Goal: Information Seeking & Learning: Check status

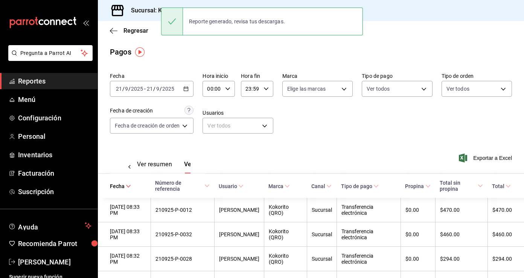
scroll to position [0, 22]
click at [354, 149] on div "Ver resumen Ver pagos Exportar a Excel" at bounding box center [311, 163] width 426 height 40
click at [181, 23] on div at bounding box center [172, 21] width 22 height 27
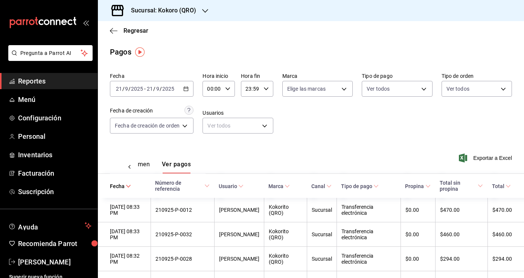
click at [186, 90] on icon "button" at bounding box center [185, 88] width 5 height 5
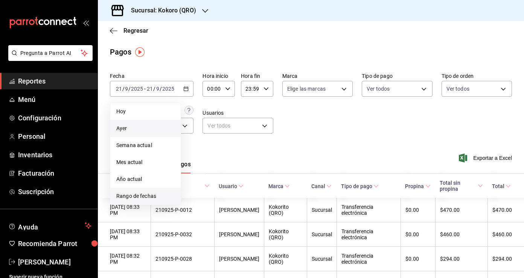
click at [154, 197] on span "Rango de fechas" at bounding box center [145, 196] width 58 height 8
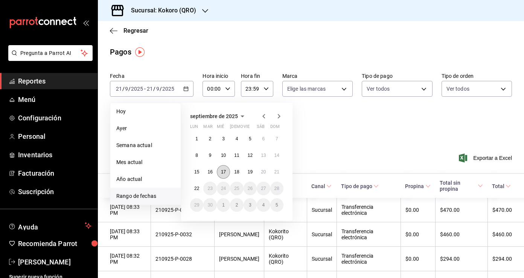
click at [225, 171] on abbr "17" at bounding box center [223, 171] width 5 height 5
click at [264, 172] on abbr "20" at bounding box center [263, 171] width 5 height 5
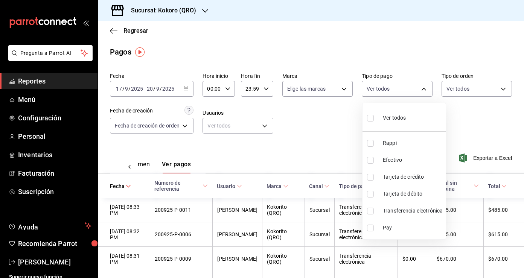
click at [423, 88] on body "Pregunta a Parrot AI Reportes Menú Configuración Personal Inventarios Facturaci…" at bounding box center [262, 139] width 524 height 278
click at [410, 213] on span "Transferencia electrónica" at bounding box center [413, 211] width 60 height 8
type input "56980cd7-f982-4b5b-b8bc-0e3088ba4a46"
checkbox input "true"
click at [331, 138] on div at bounding box center [262, 139] width 524 height 278
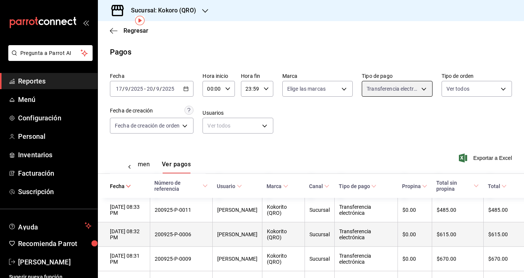
scroll to position [32, 0]
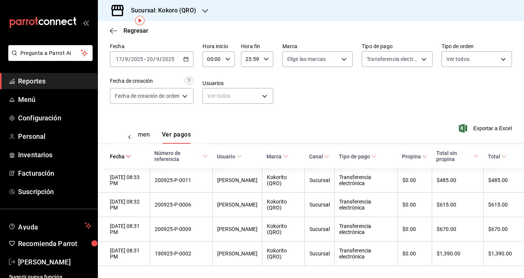
click at [188, 56] on icon "button" at bounding box center [185, 58] width 5 height 5
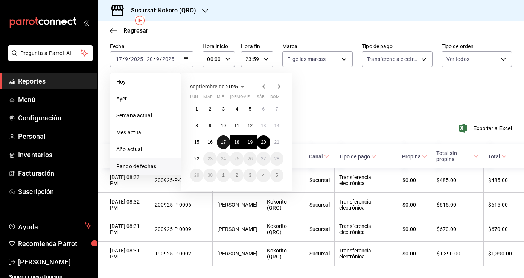
click at [226, 143] on button "17" at bounding box center [223, 142] width 13 height 14
click at [225, 142] on abbr "17" at bounding box center [223, 142] width 5 height 5
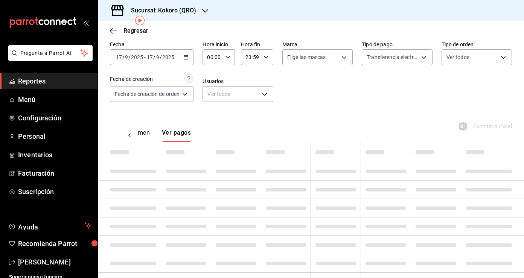
scroll to position [3, 0]
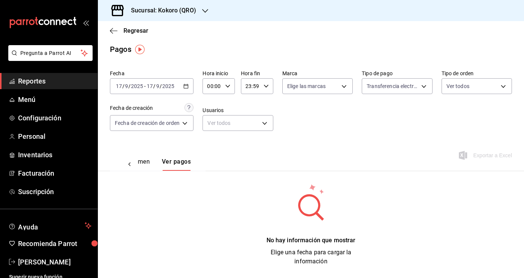
click at [187, 84] on icon "button" at bounding box center [185, 86] width 5 height 5
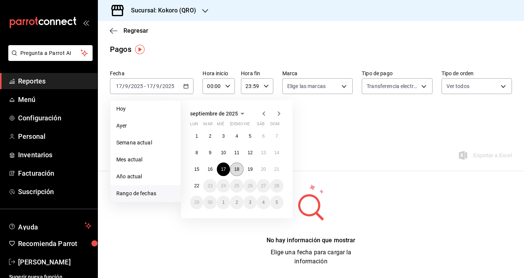
click at [239, 169] on abbr "18" at bounding box center [236, 169] width 5 height 5
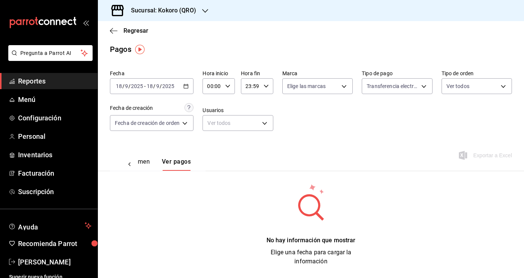
click at [185, 84] on \(Stroke\) "button" at bounding box center [186, 86] width 5 height 4
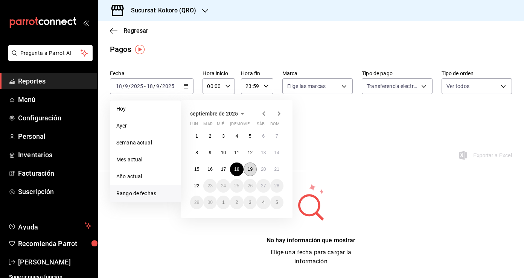
click at [248, 167] on abbr "19" at bounding box center [250, 169] width 5 height 5
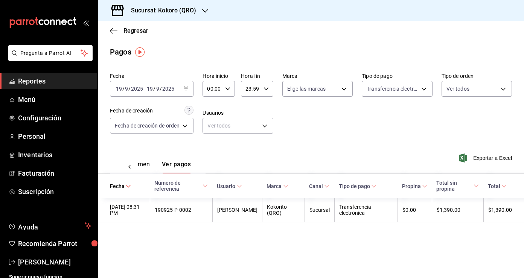
click at [503, 186] on icon at bounding box center [503, 186] width 5 height 5
click at [190, 88] on div "[DATE] [DATE] - [DATE] [DATE]" at bounding box center [152, 89] width 84 height 16
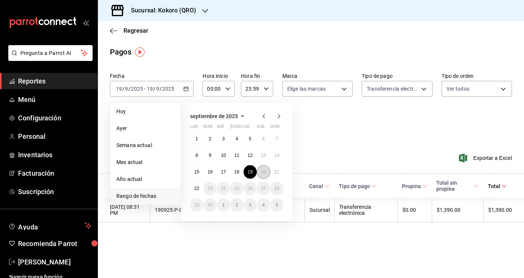
click at [264, 173] on abbr "20" at bounding box center [263, 171] width 5 height 5
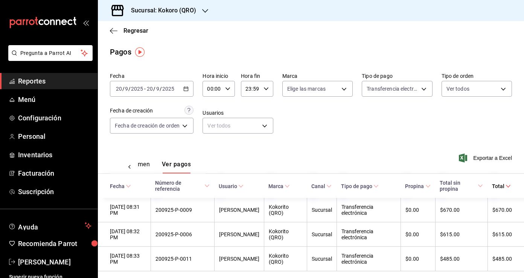
scroll to position [7, 0]
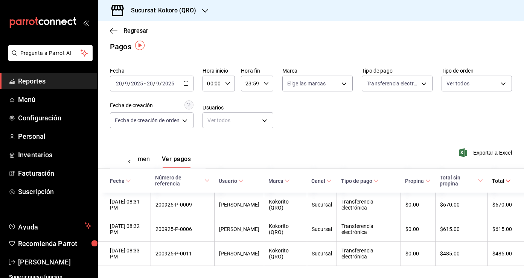
click at [184, 81] on icon "button" at bounding box center [185, 83] width 5 height 5
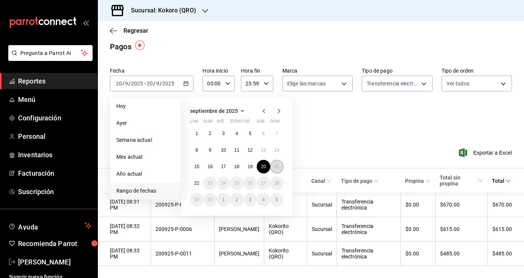
click at [275, 164] on abbr "21" at bounding box center [276, 166] width 5 height 5
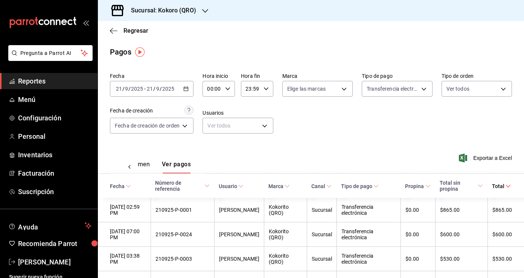
click at [187, 89] on icon "button" at bounding box center [185, 88] width 5 height 5
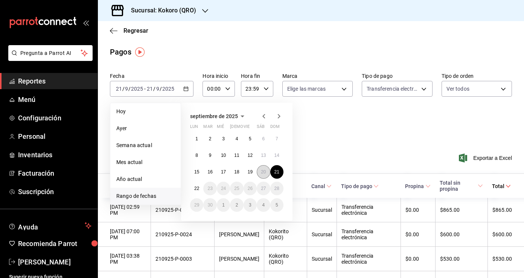
click at [261, 169] on button "20" at bounding box center [263, 172] width 13 height 14
click at [263, 172] on abbr "20" at bounding box center [263, 171] width 5 height 5
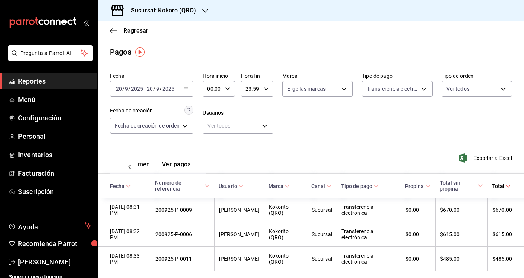
scroll to position [7, 0]
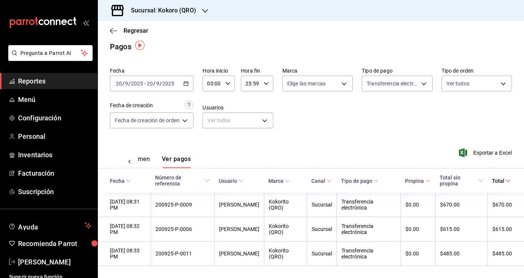
click at [187, 81] on icon "button" at bounding box center [185, 83] width 5 height 5
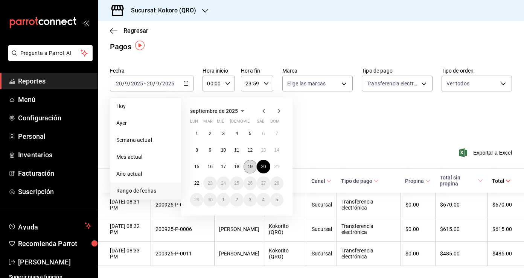
click at [250, 167] on abbr "19" at bounding box center [250, 166] width 5 height 5
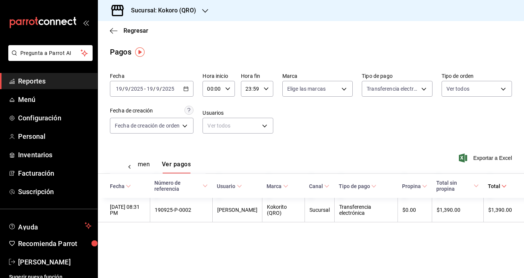
click at [188, 88] on \(Stroke\) "button" at bounding box center [186, 89] width 5 height 4
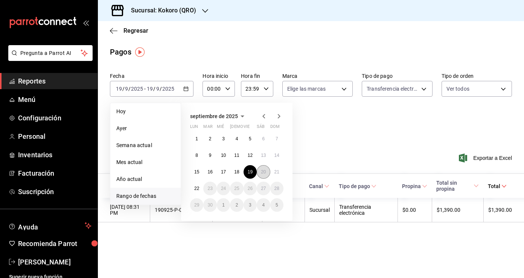
click at [264, 173] on abbr "20" at bounding box center [263, 171] width 5 height 5
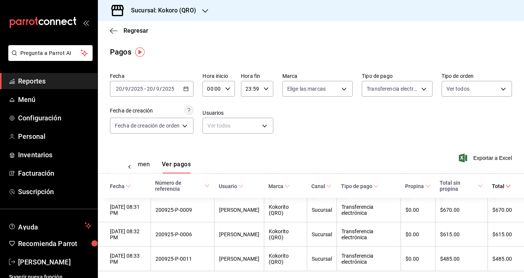
scroll to position [7, 0]
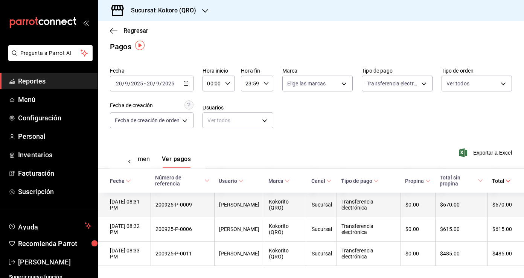
click at [396, 207] on div "Transferencia electrónica" at bounding box center [368, 205] width 55 height 12
click at [264, 212] on th "[PERSON_NAME]" at bounding box center [239, 205] width 50 height 24
